Goal: Task Accomplishment & Management: Manage account settings

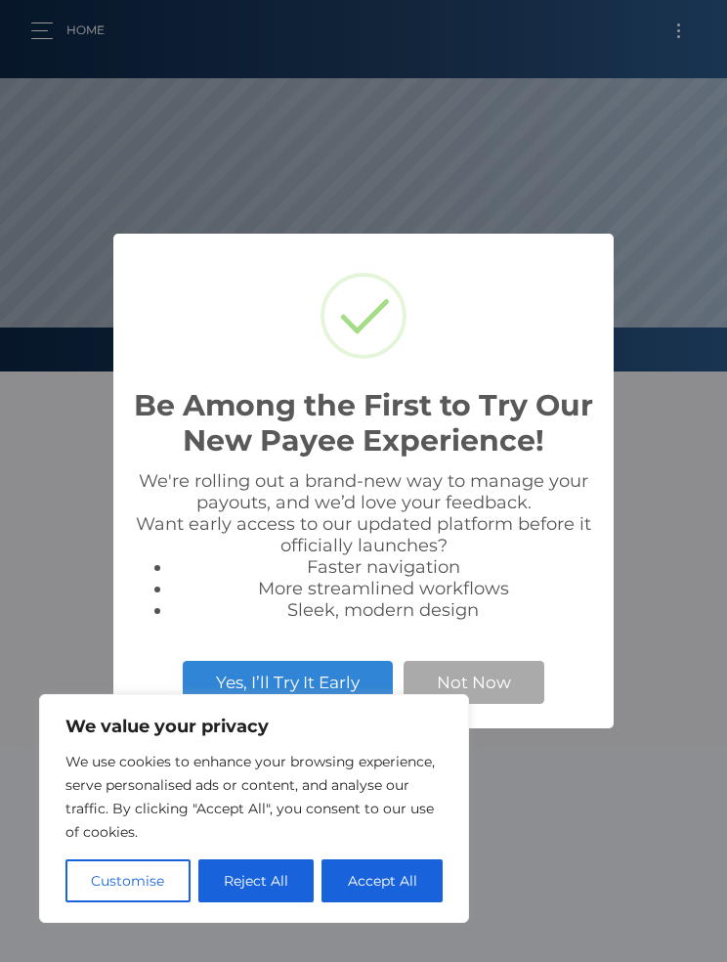
scroll to position [372, 727]
click at [423, 875] on button "Accept All" at bounding box center [382, 880] width 121 height 43
checkbox input "true"
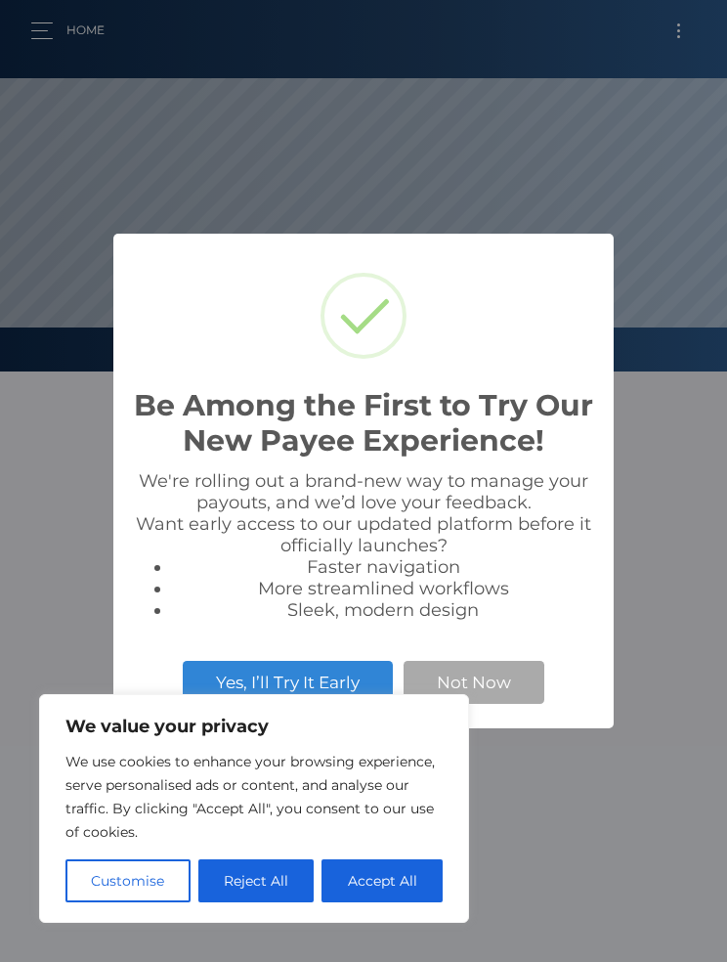
checkbox input "true"
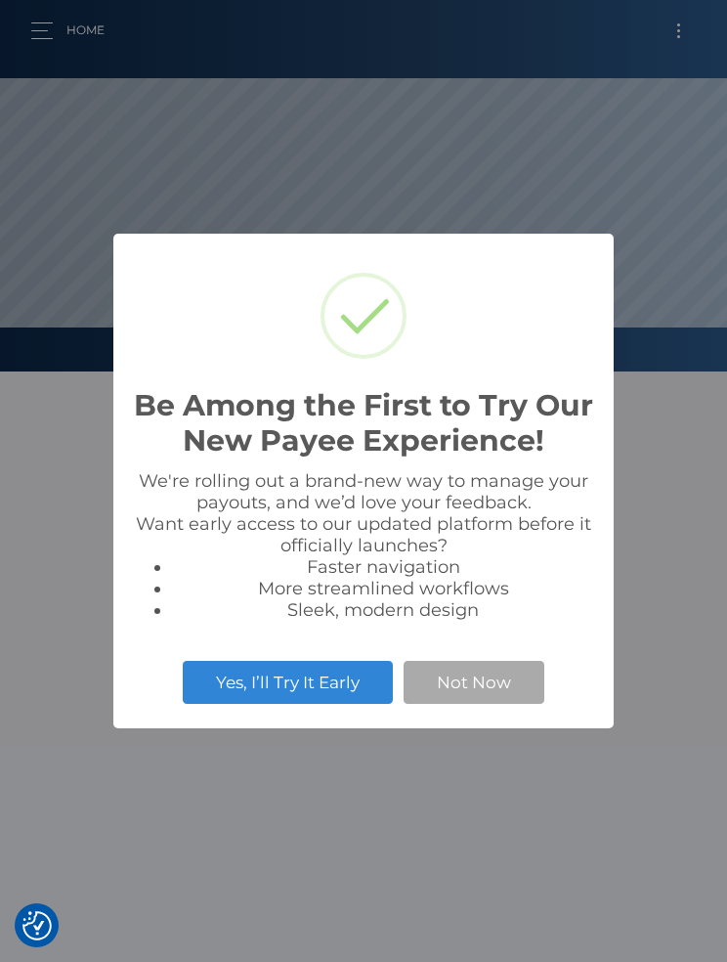
click at [409, 477] on div "We're rolling out a brand-new way to manage your payouts, and we’d love your fe…" at bounding box center [363, 545] width 461 height 151
click at [498, 681] on button "Not Now" at bounding box center [474, 682] width 141 height 43
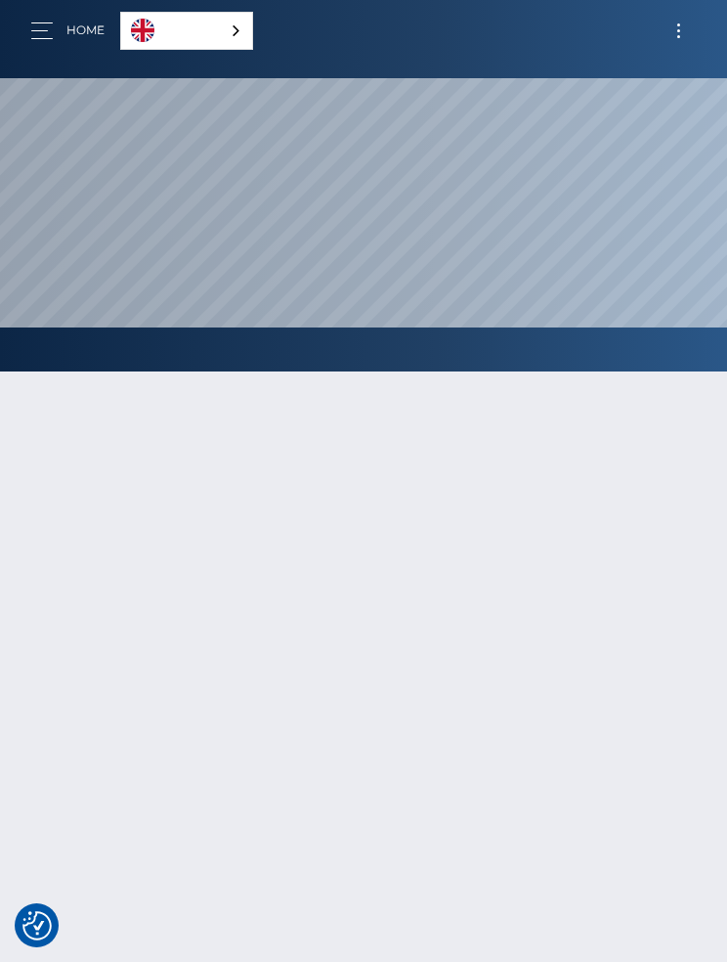
click at [46, 25] on button "button" at bounding box center [48, 31] width 36 height 26
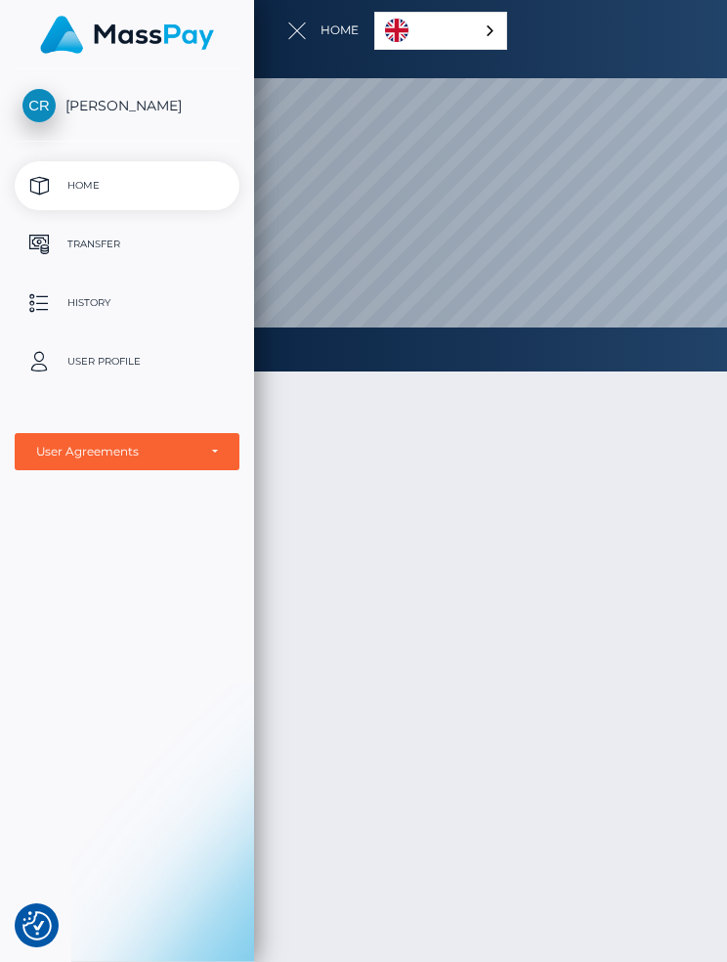
click at [154, 97] on span "[PERSON_NAME]" at bounding box center [127, 106] width 225 height 18
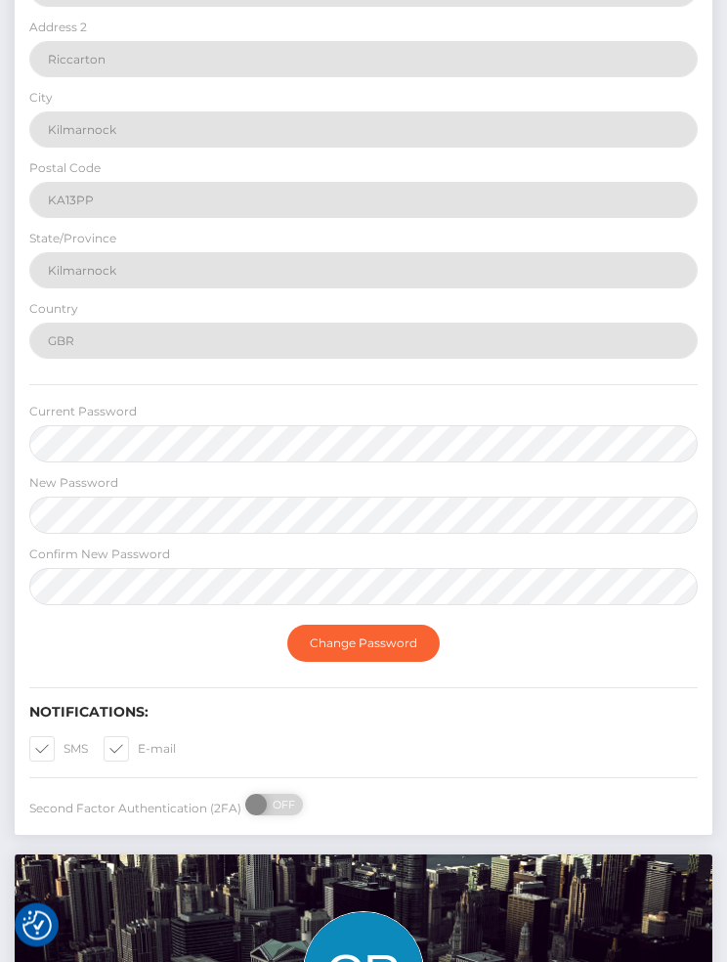
scroll to position [719, 0]
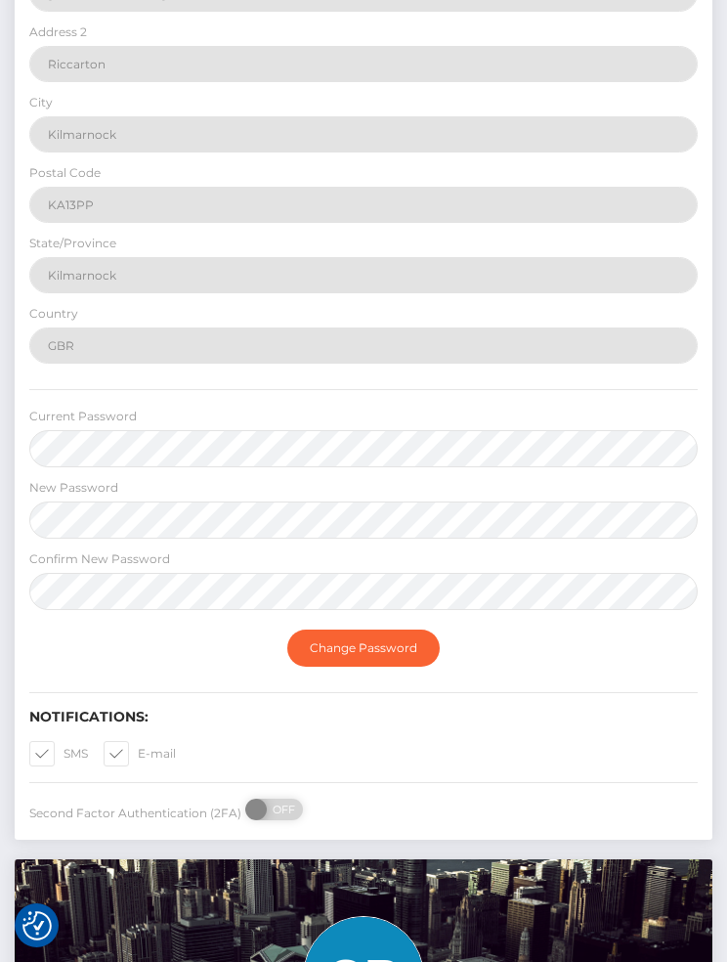
click at [138, 761] on span at bounding box center [138, 753] width 0 height 15
click at [138, 754] on input "E-mail" at bounding box center [144, 747] width 13 height 13
checkbox input "false"
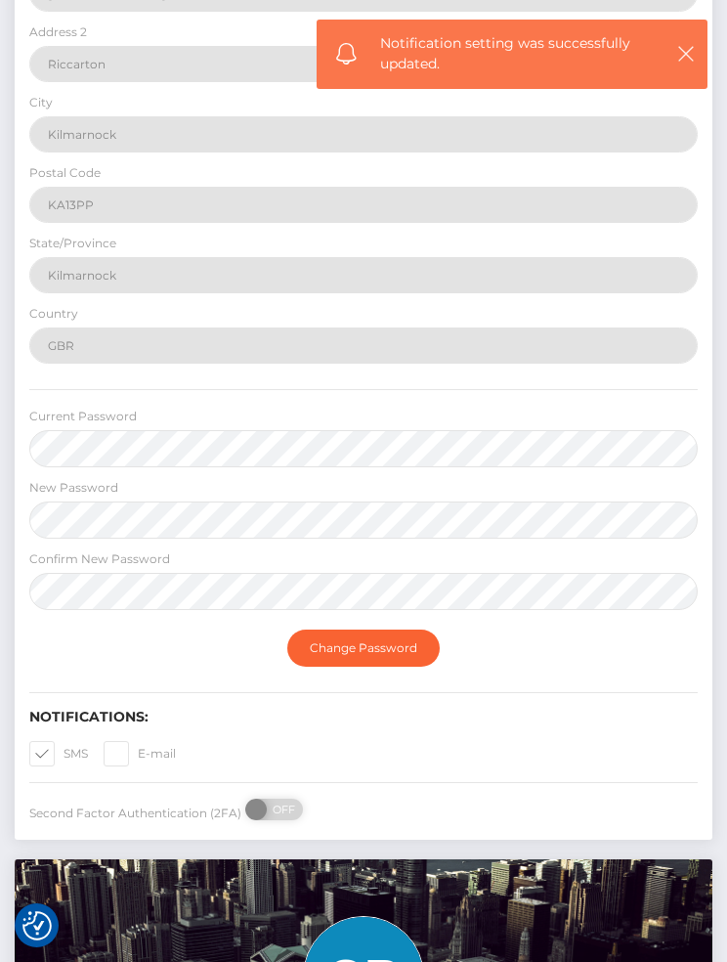
click at [64, 761] on span at bounding box center [64, 753] width 0 height 15
click at [64, 754] on input "SMS" at bounding box center [70, 747] width 13 height 13
checkbox input "false"
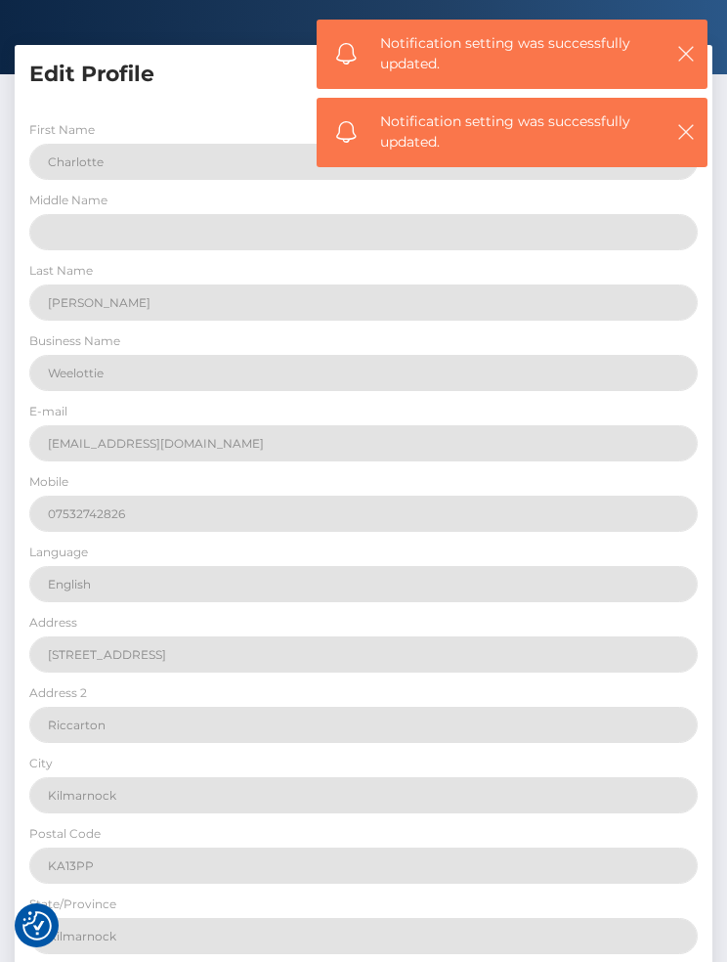
scroll to position [0, 0]
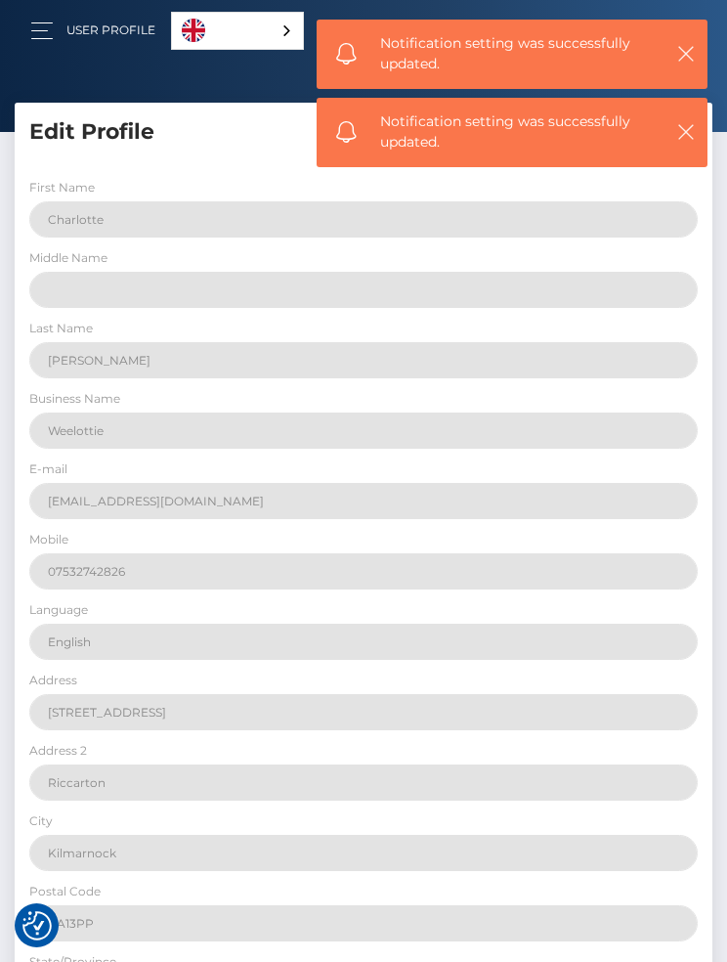
click at [706, 41] on div "Notification setting was successfully updated." at bounding box center [512, 54] width 391 height 69
click at [666, 53] on div "Notification setting was successfully updated." at bounding box center [512, 54] width 391 height 69
click at [674, 45] on button "button" at bounding box center [686, 53] width 24 height 24
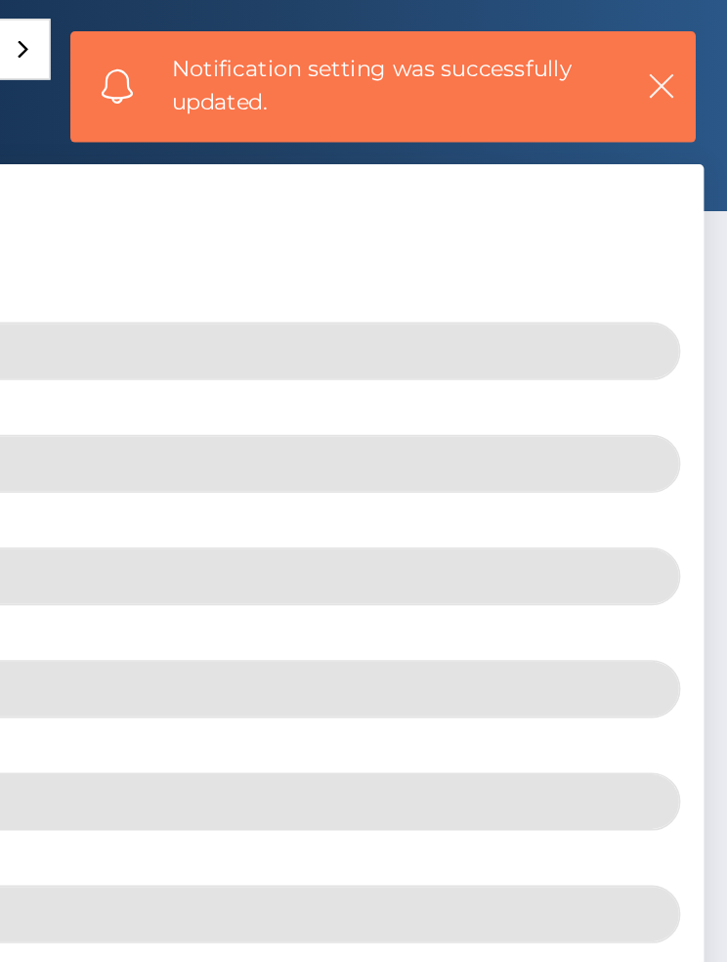
click at [677, 53] on icon "button" at bounding box center [687, 54] width 20 height 20
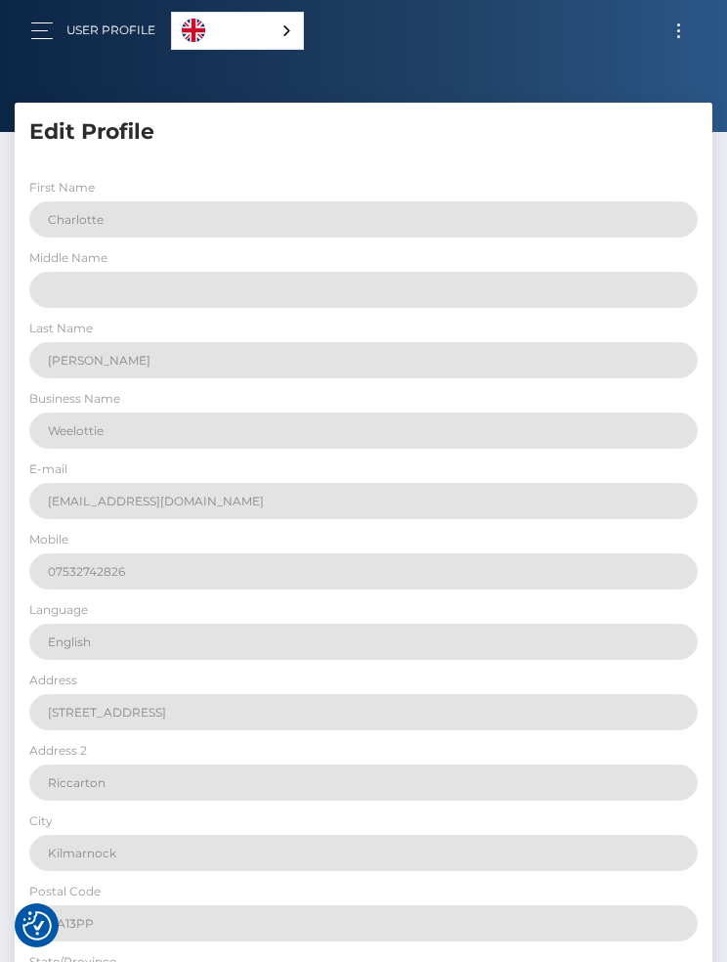
click at [685, 24] on button "Toggle navigation" at bounding box center [679, 31] width 36 height 26
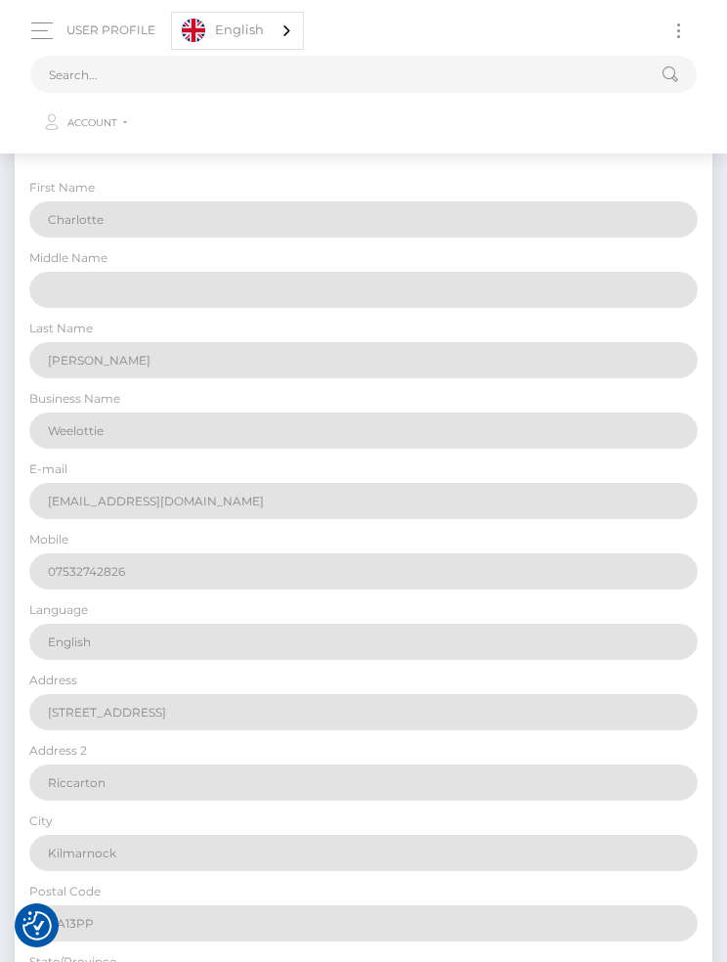
click at [679, 23] on span "Toggle navigation" at bounding box center [679, 24] width 3 height 3
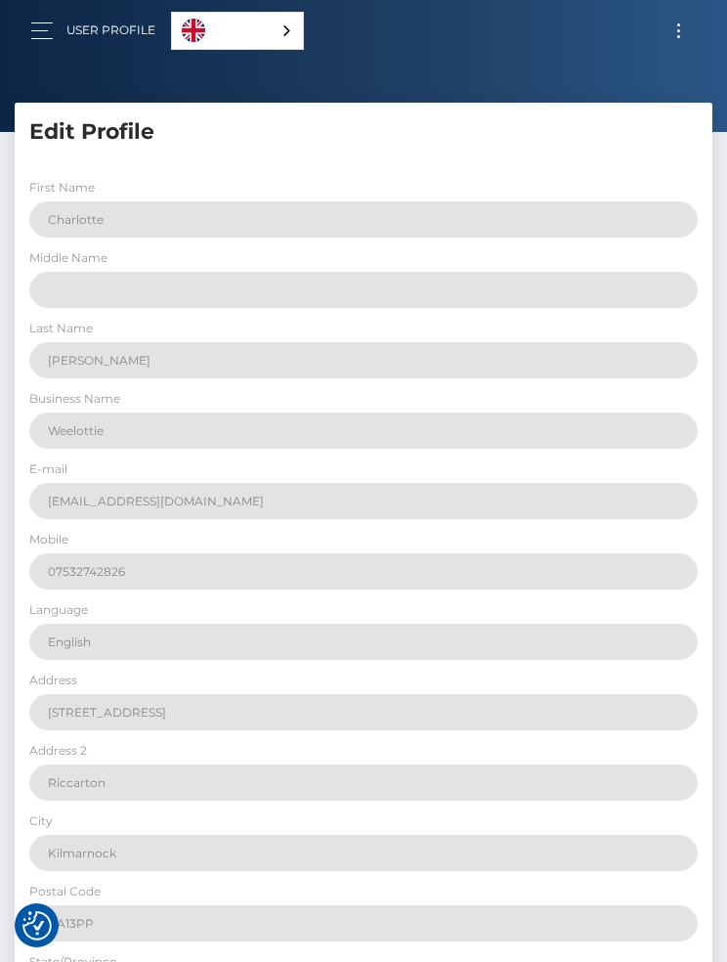
click at [43, 916] on img "Consent Preferences" at bounding box center [36, 925] width 29 height 29
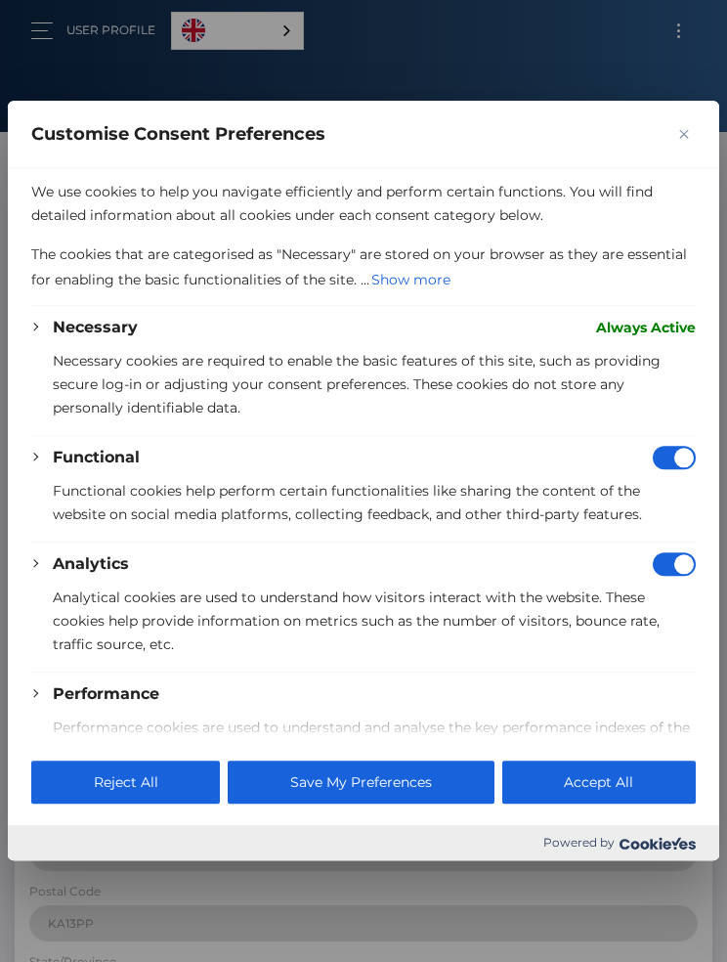
click at [632, 785] on button "Accept All" at bounding box center [600, 783] width 194 height 43
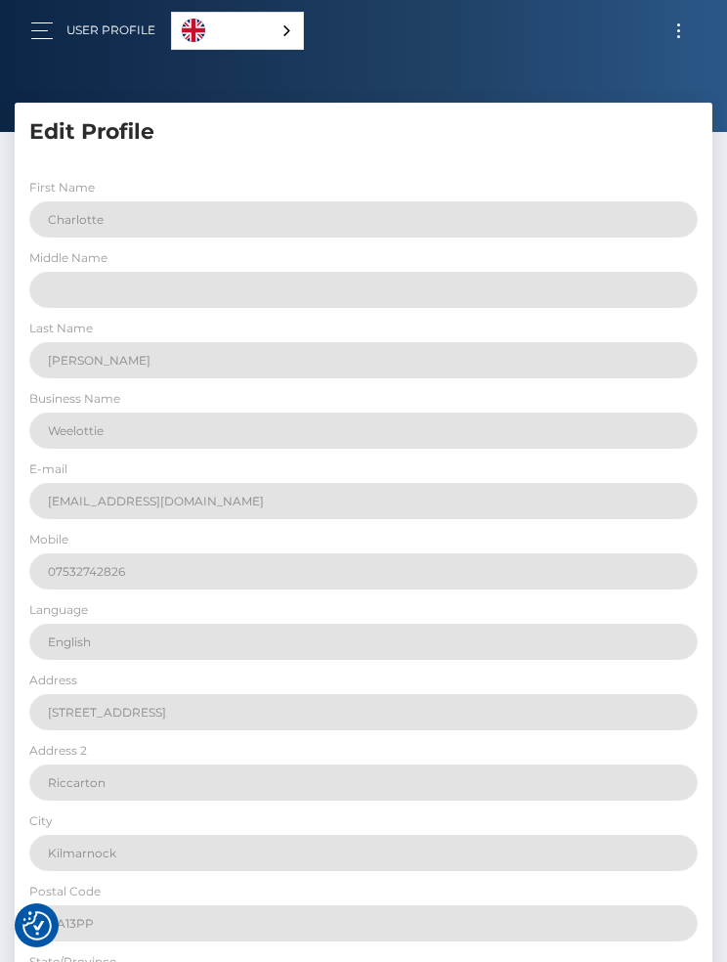
click at [110, 28] on link "User Profile" at bounding box center [110, 30] width 89 height 41
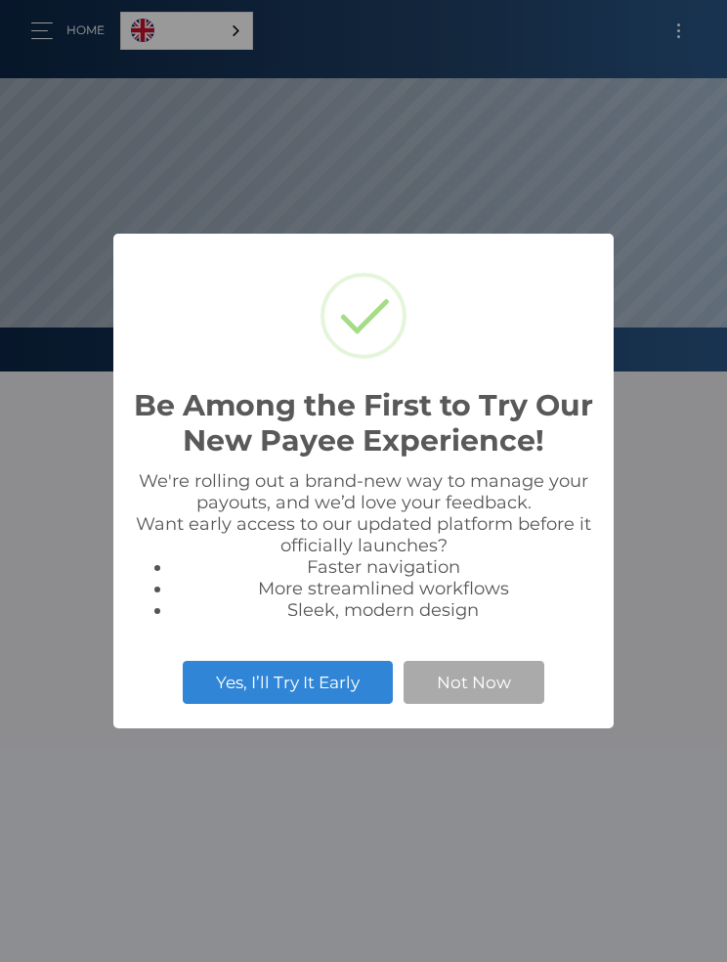
scroll to position [372, 727]
click at [493, 697] on button "Not Now" at bounding box center [474, 682] width 141 height 43
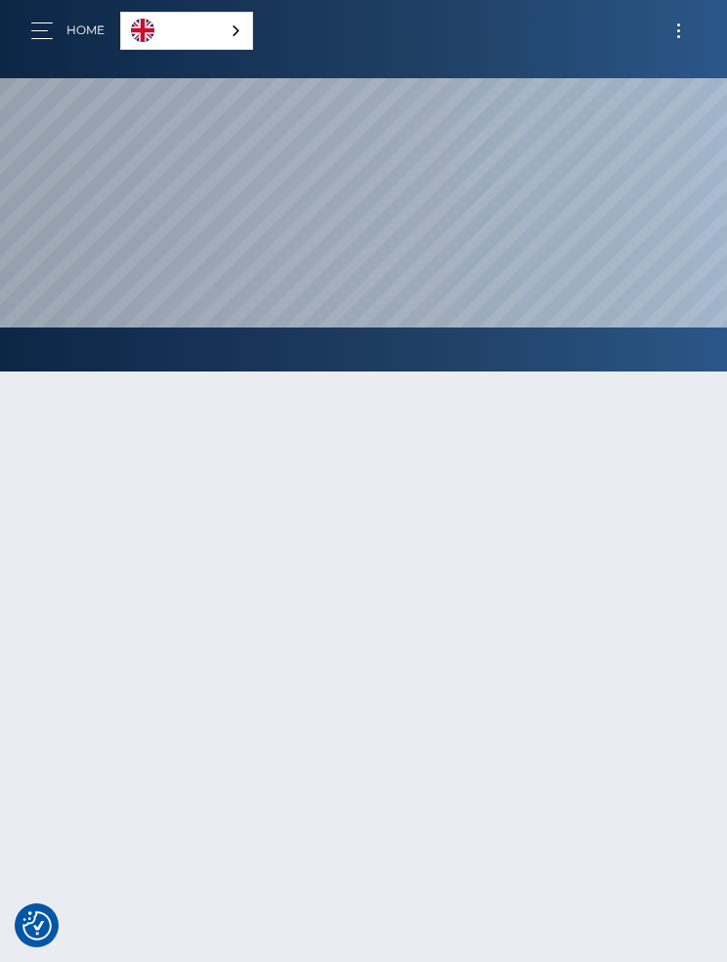
click at [60, 30] on button "button" at bounding box center [48, 31] width 36 height 26
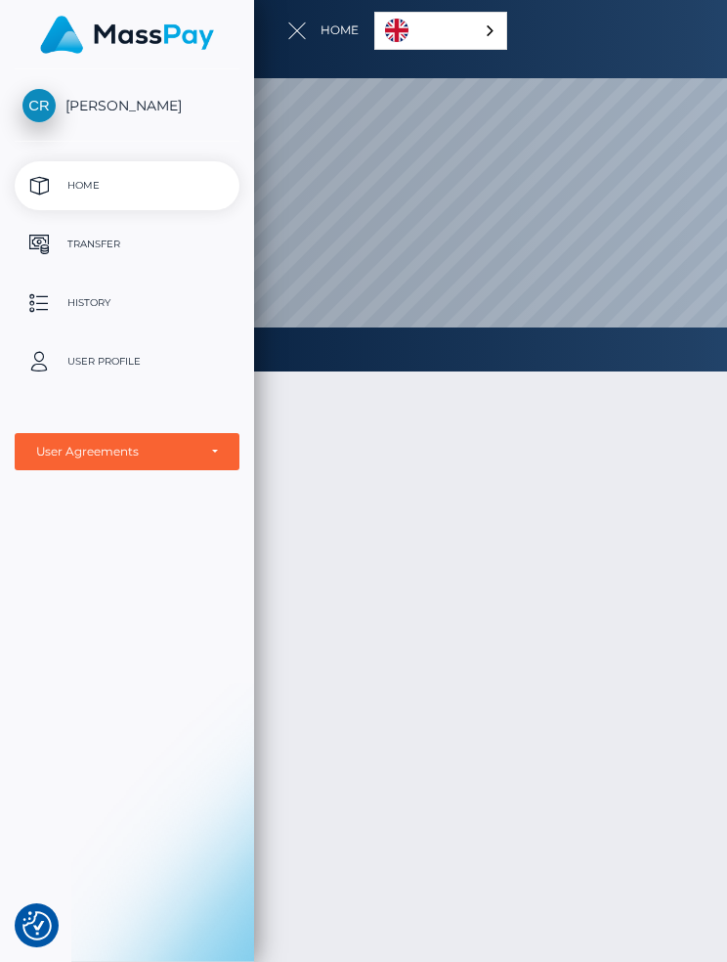
click at [160, 362] on p "User Profile" at bounding box center [126, 361] width 209 height 29
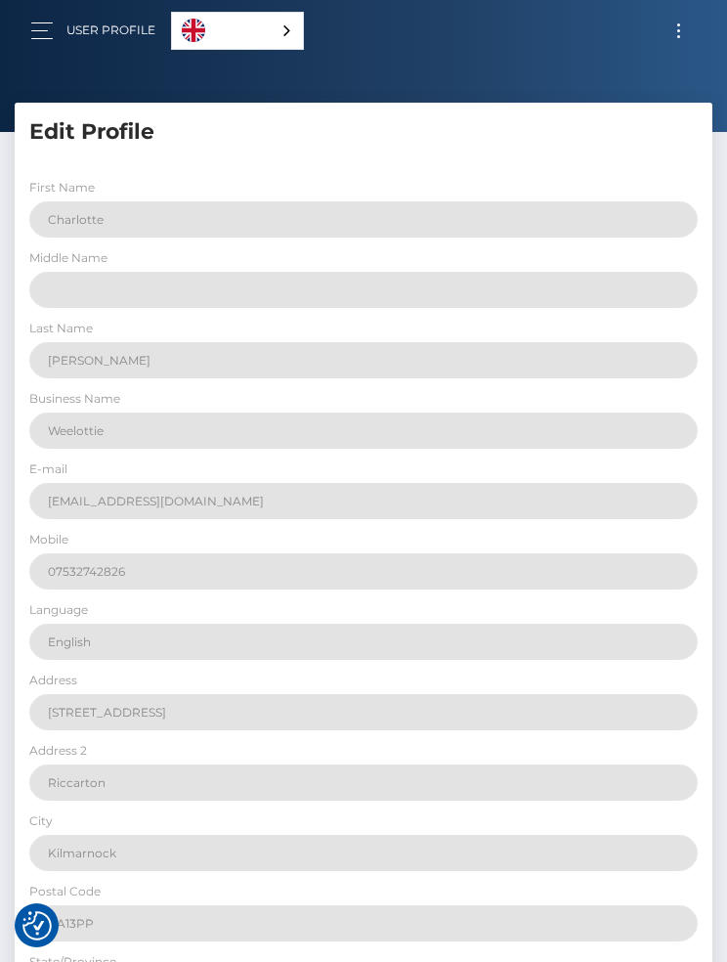
click at [31, 25] on button "button" at bounding box center [48, 31] width 36 height 26
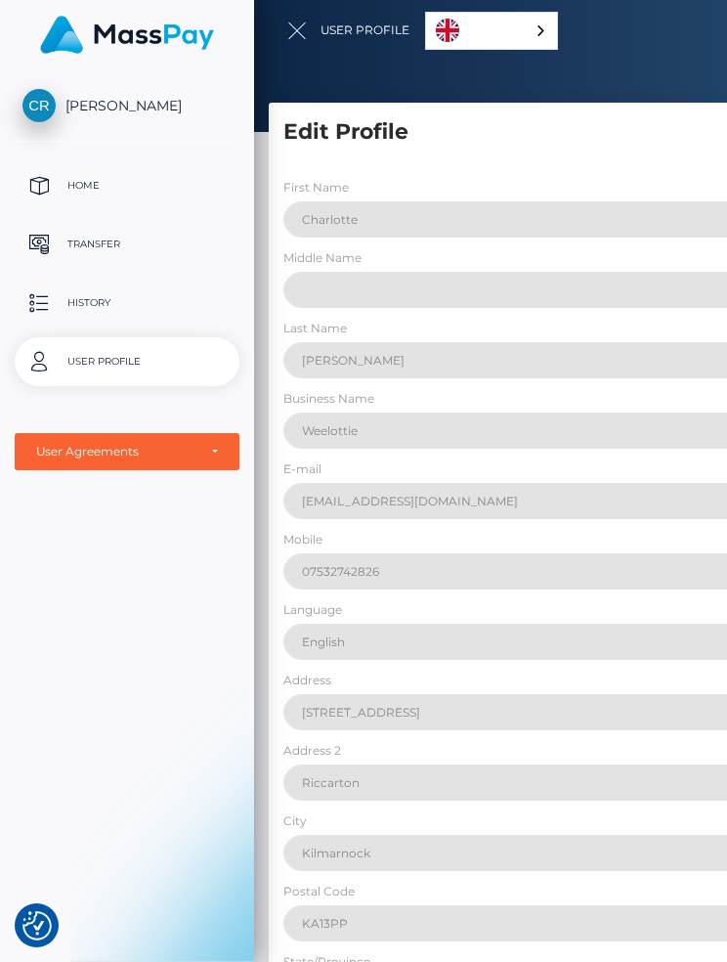
click at [132, 247] on p "Transfer" at bounding box center [126, 244] width 209 height 29
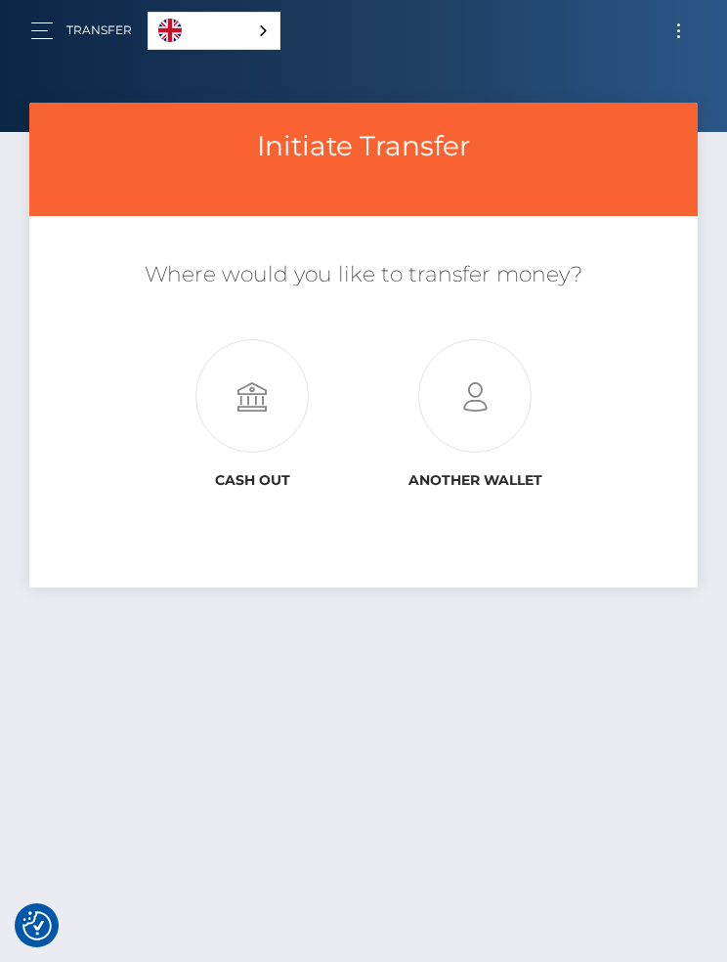
click at [277, 386] on icon at bounding box center [252, 396] width 223 height 113
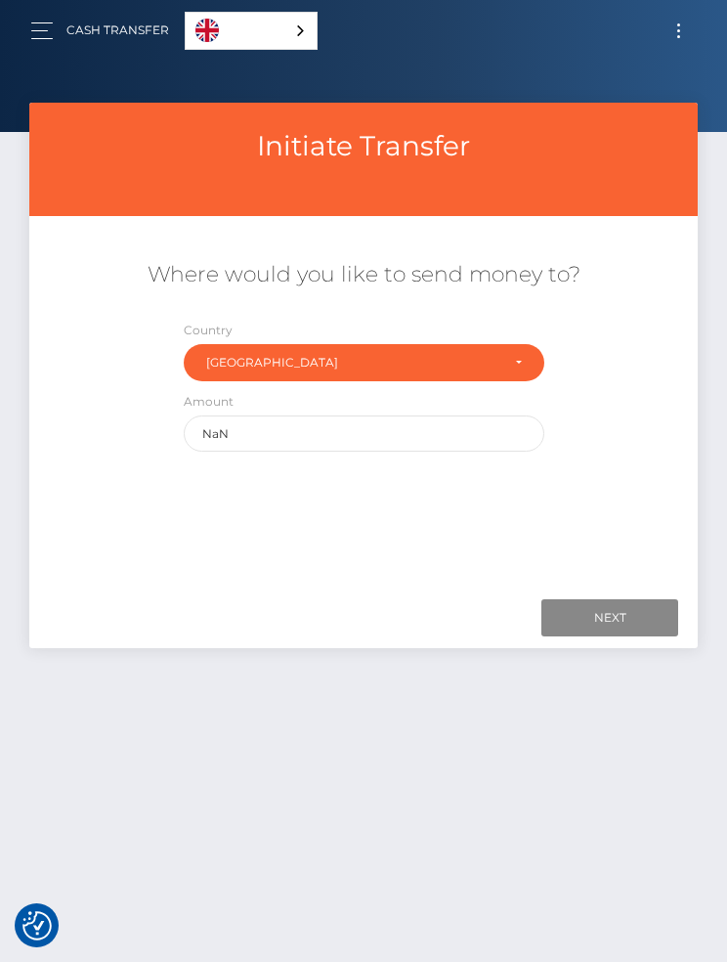
click at [45, 43] on button "button" at bounding box center [48, 31] width 36 height 26
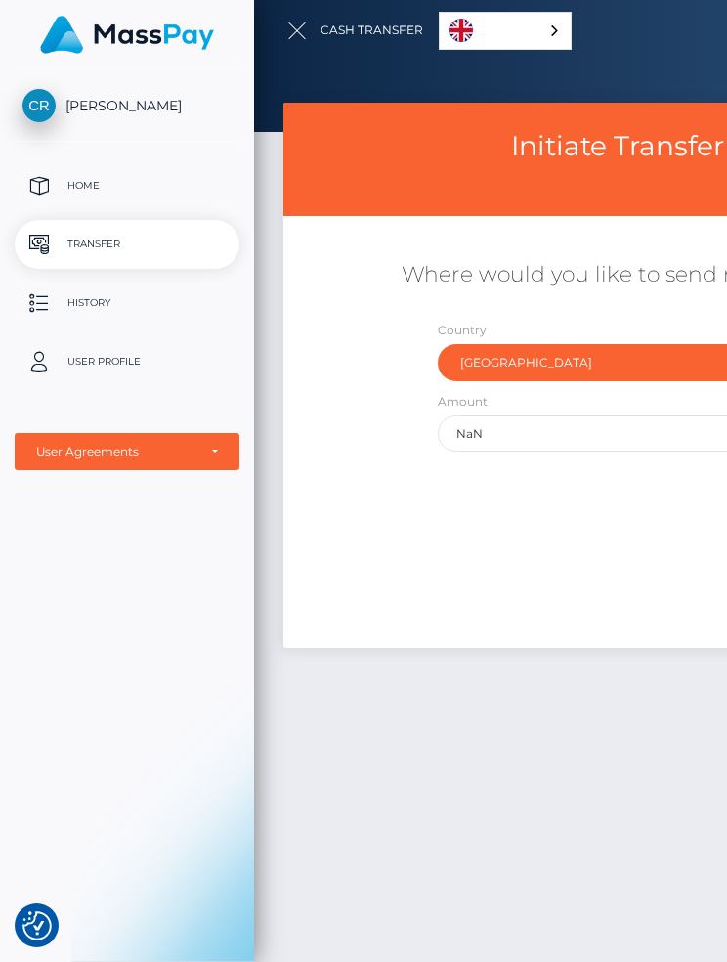
click at [118, 241] on p "Transfer" at bounding box center [126, 244] width 209 height 29
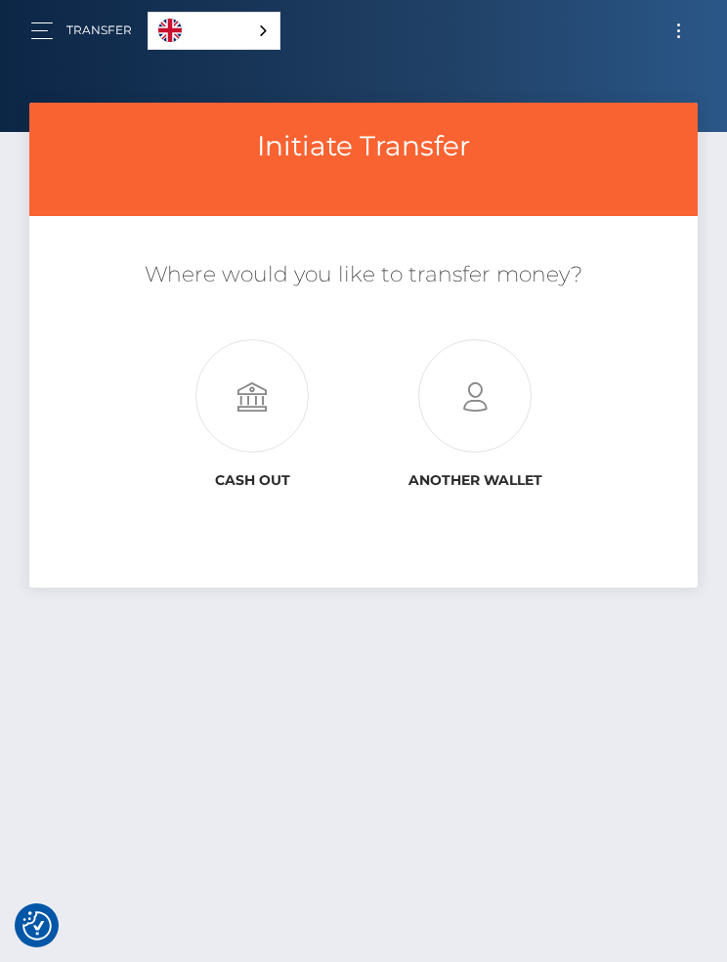
click at [463, 401] on icon at bounding box center [475, 396] width 223 height 113
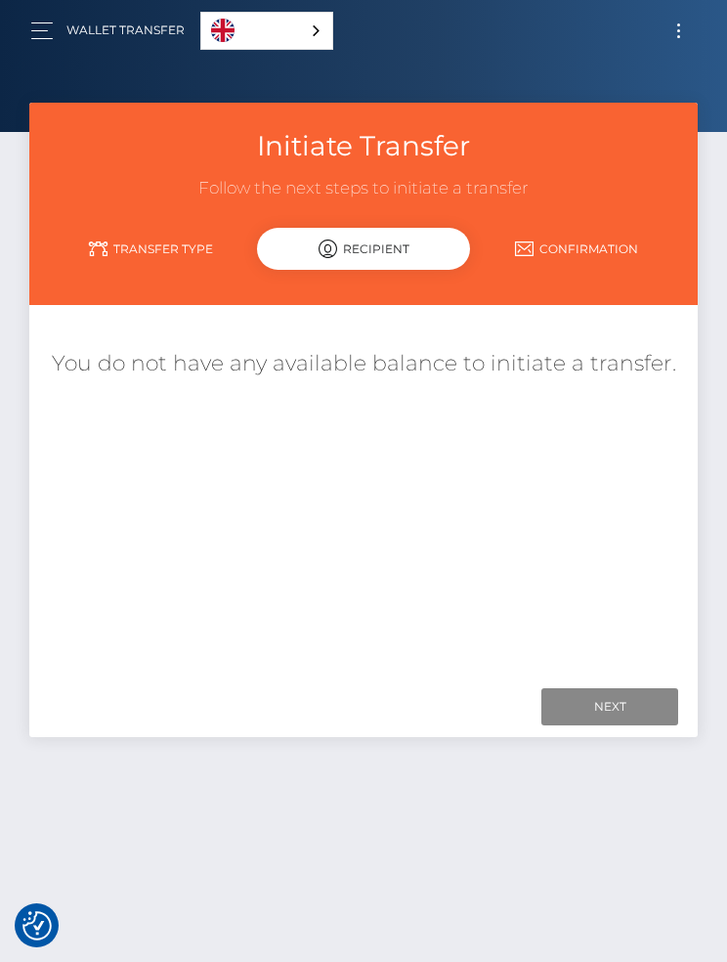
click at [195, 241] on link "Transfer Type" at bounding box center [150, 249] width 213 height 34
